Goal: Task Accomplishment & Management: Use online tool/utility

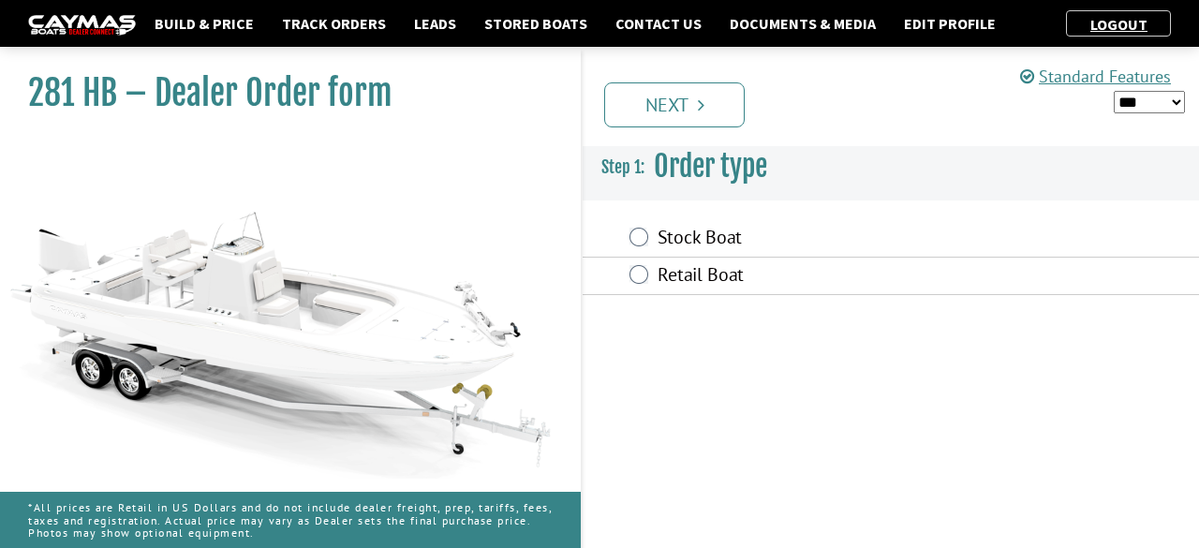
click at [717, 273] on label "Retail Boat" at bounding box center [819, 276] width 325 height 27
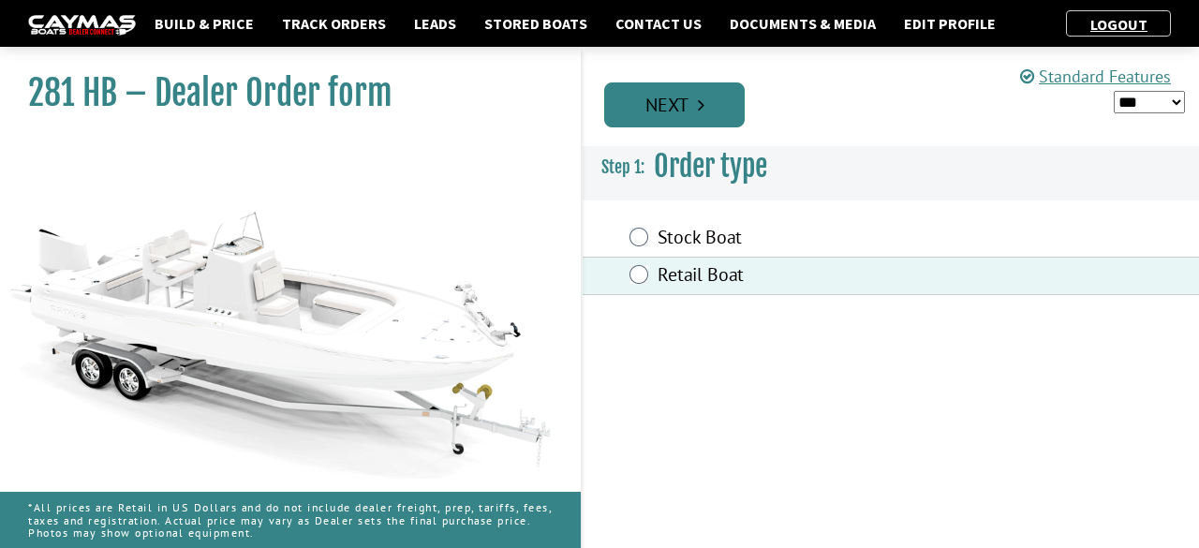
click at [686, 98] on link "Next" at bounding box center [674, 104] width 140 height 45
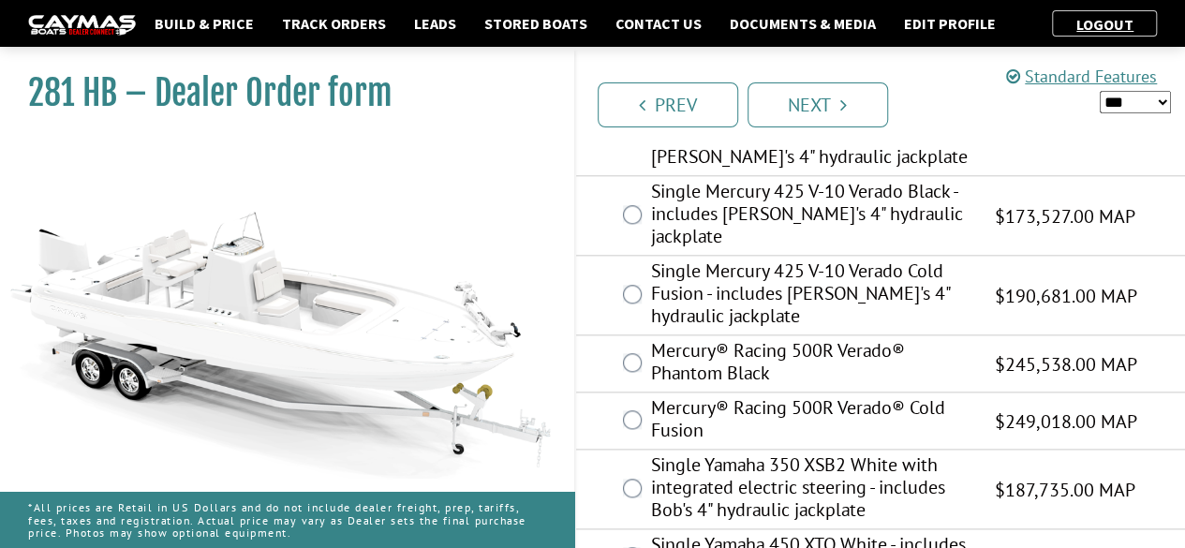
scroll to position [920, 0]
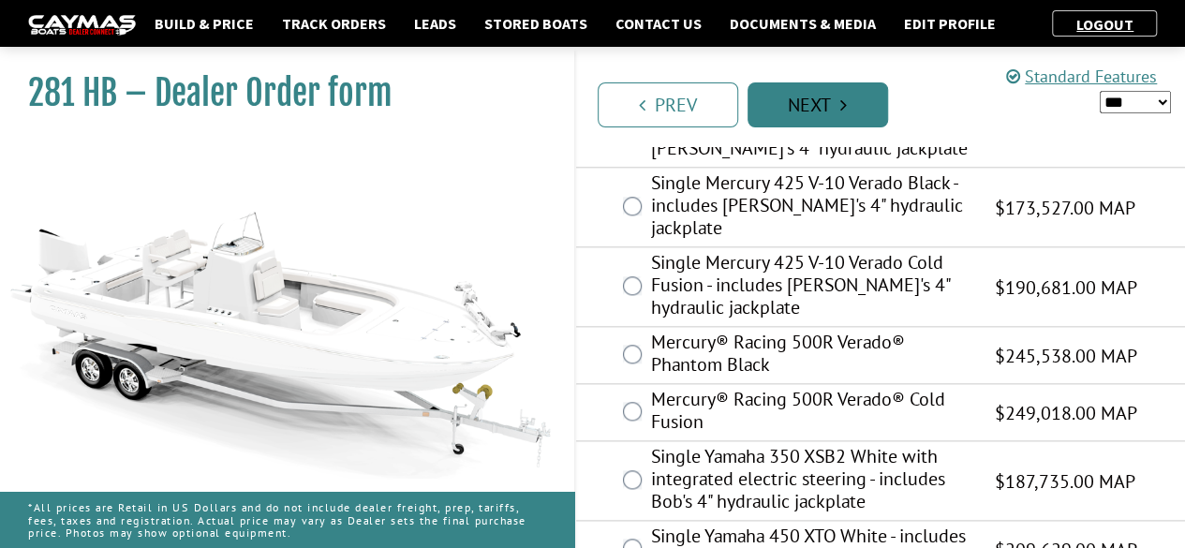
click at [835, 85] on link "Next" at bounding box center [817, 104] width 140 height 45
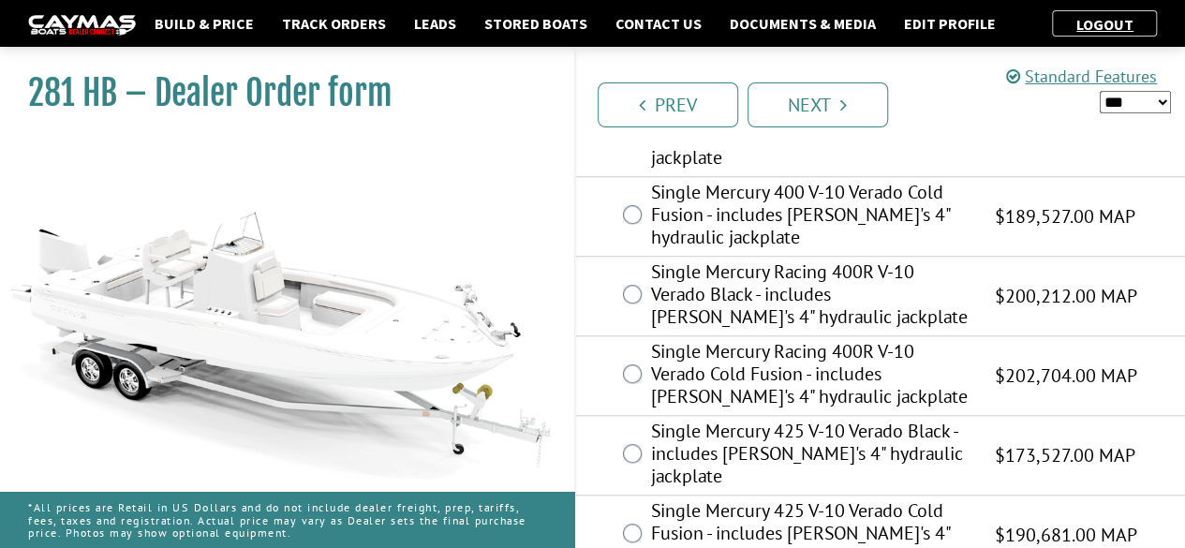
scroll to position [686, 0]
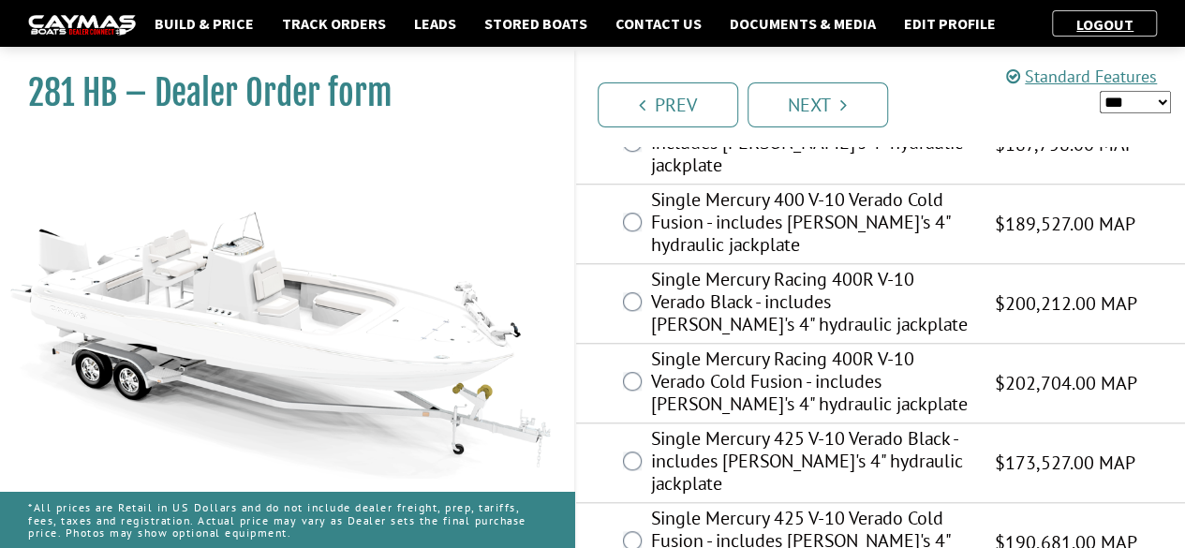
click at [741, 188] on label "Single Mercury 400 V-10 Verado Cold Fusion - includes [PERSON_NAME]'s 4" hydrau…" at bounding box center [811, 224] width 320 height 72
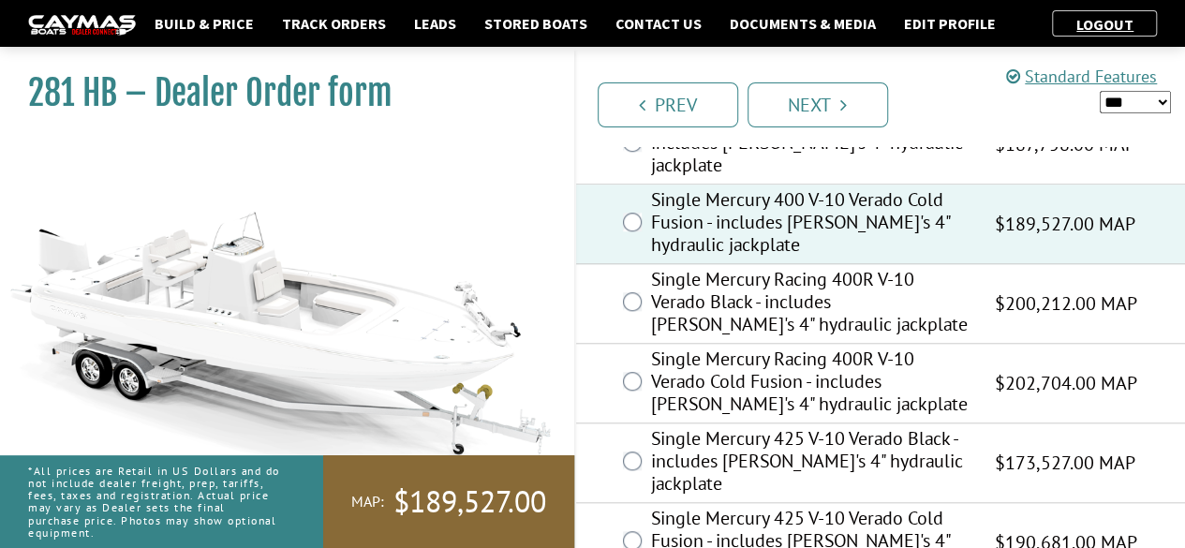
click at [820, 128] on div "Prev Next" at bounding box center [880, 96] width 612 height 99
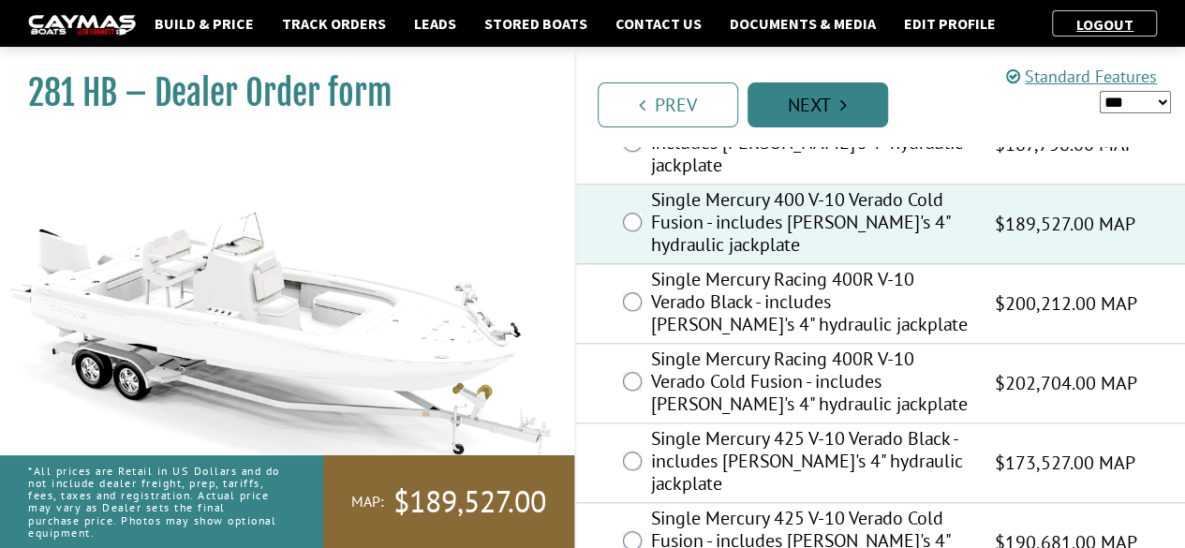
click at [834, 110] on link "Next" at bounding box center [817, 104] width 140 height 45
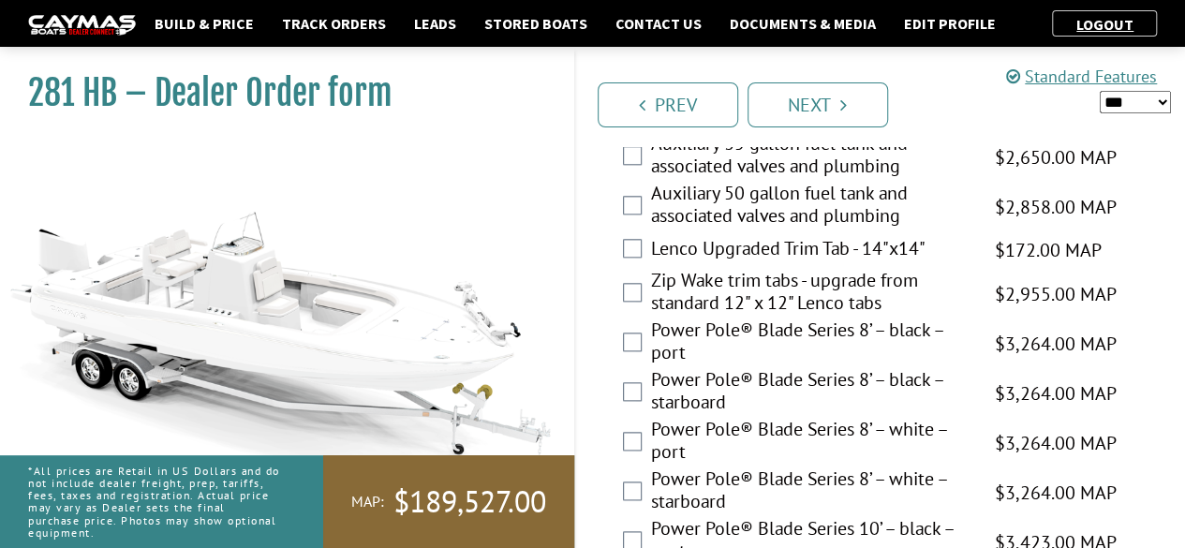
scroll to position [926, 0]
